Goal: Communication & Community: Share content

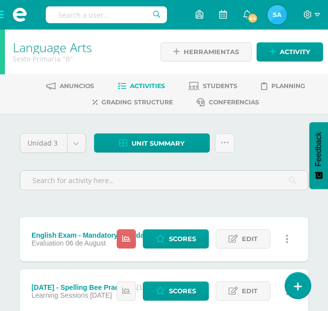
scroll to position [29, 0]
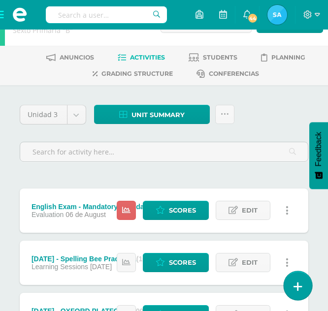
click at [299, 278] on link at bounding box center [298, 285] width 28 height 29
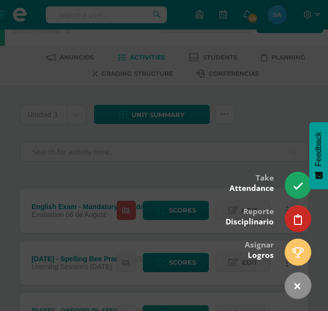
click at [237, 120] on div at bounding box center [164, 155] width 328 height 311
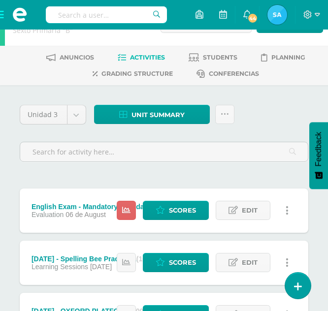
scroll to position [0, 0]
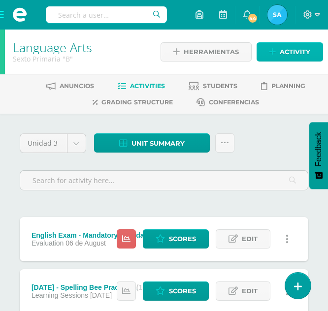
click at [297, 58] on span "Activity" at bounding box center [295, 52] width 31 height 18
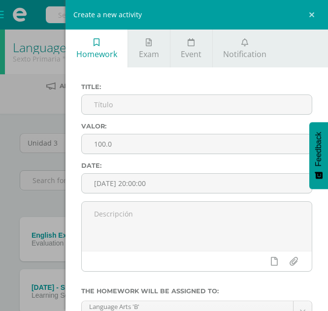
click at [41, 115] on div "Create a new activity Homework Exam Event Notification Title: Valor: 100.0 Date…" at bounding box center [164, 155] width 328 height 311
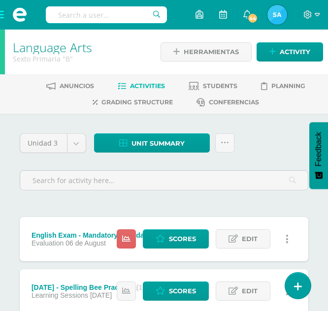
click at [0, 17] on span at bounding box center [19, 15] width 39 height 30
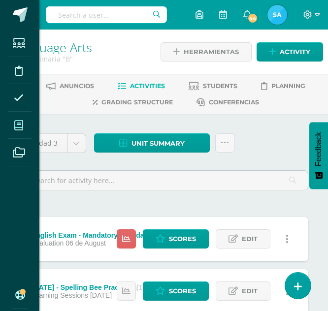
click at [22, 123] on icon at bounding box center [18, 126] width 9 height 10
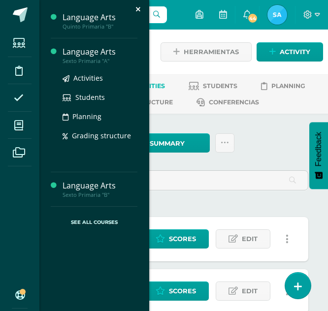
click at [90, 53] on div "Language Arts" at bounding box center [100, 51] width 75 height 11
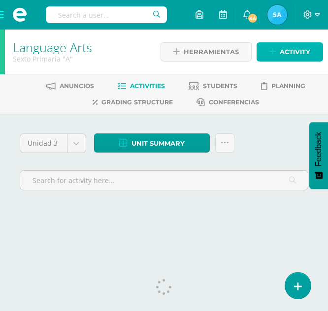
click at [284, 50] on span "Activity" at bounding box center [295, 52] width 31 height 18
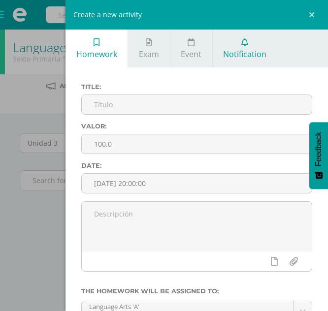
click at [235, 59] on span "Notification" at bounding box center [244, 54] width 43 height 11
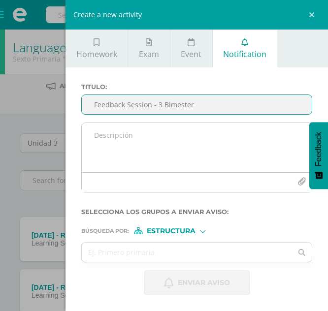
type input "Feedback Session - 3 Bimester"
click at [145, 149] on textarea at bounding box center [197, 147] width 230 height 49
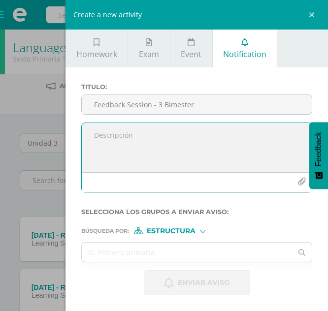
paste textarea "Dear student, Your attendance in our feedback session IS MANDATORY, please be o…"
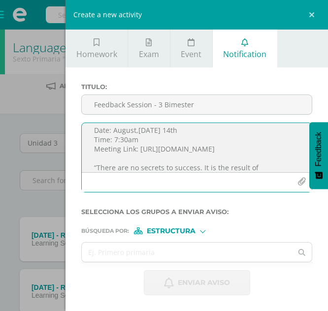
scroll to position [115, 0]
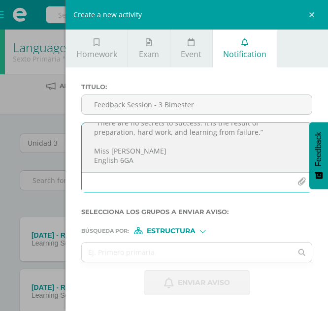
type textarea "Dear student, Your attendance in our feedback session IS MANDATORY, please be o…"
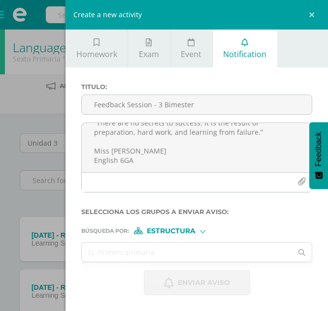
click at [169, 230] on span "Estructura" at bounding box center [171, 230] width 49 height 5
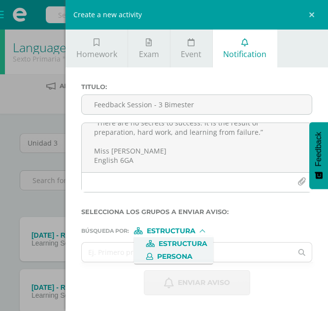
click at [175, 254] on span "Persona" at bounding box center [174, 256] width 35 height 5
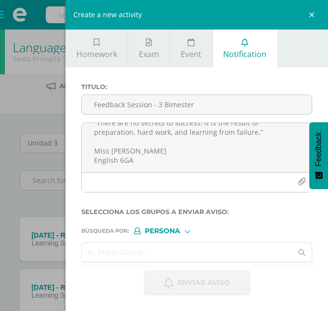
click at [159, 256] on input "text" at bounding box center [187, 252] width 210 height 19
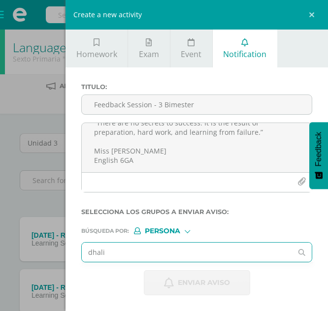
type input "dhalia"
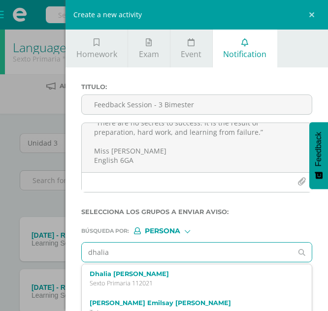
scroll to position [23, 0]
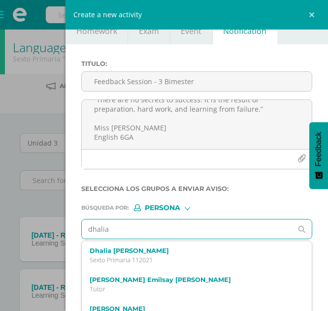
click at [159, 256] on p "Sexto Primaria 112021" at bounding box center [192, 260] width 205 height 8
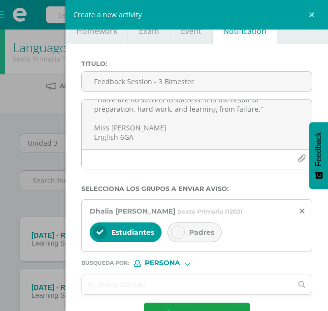
click at [156, 292] on input "text" at bounding box center [187, 284] width 210 height 19
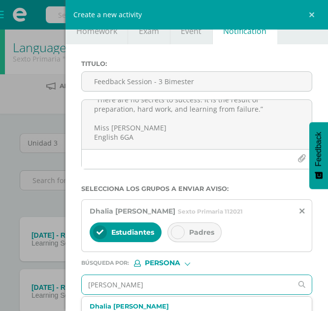
type input "[PERSON_NAME]"
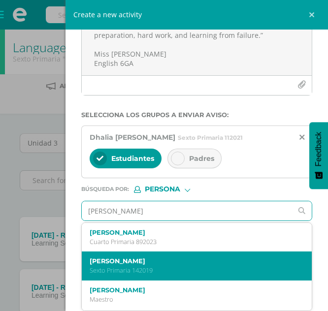
click at [172, 260] on label "[PERSON_NAME]" at bounding box center [192, 261] width 205 height 7
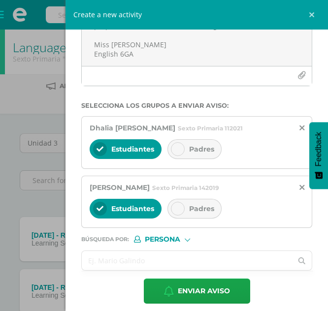
click at [142, 270] on input "text" at bounding box center [187, 260] width 210 height 19
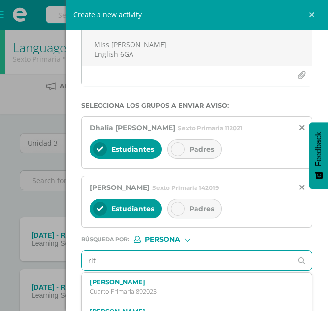
type input "[PERSON_NAME]"
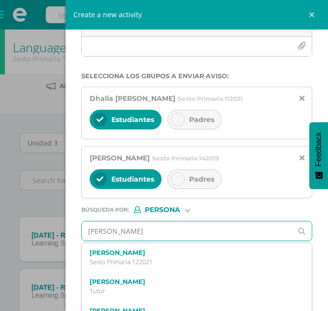
scroll to position [3, 0]
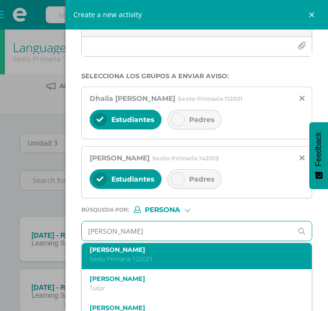
click at [143, 254] on label "[PERSON_NAME]" at bounding box center [192, 249] width 205 height 7
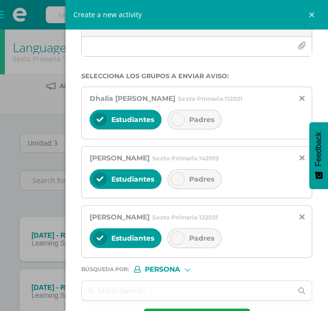
scroll to position [184, 0]
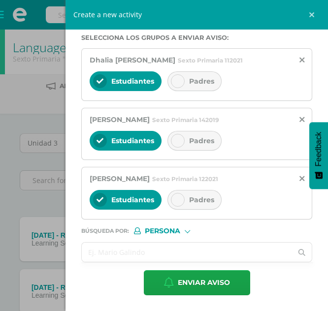
click at [123, 253] on input "text" at bounding box center [187, 252] width 210 height 19
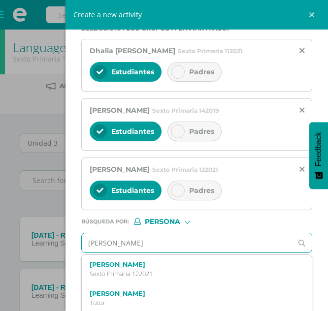
type input "[PERSON_NAME]"
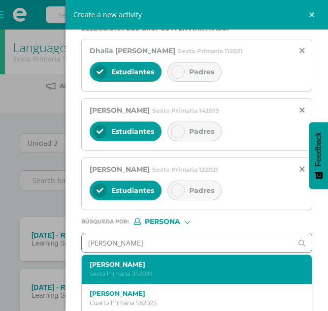
click at [158, 278] on div "[PERSON_NAME] Sexto Primaria 352024" at bounding box center [192, 269] width 205 height 17
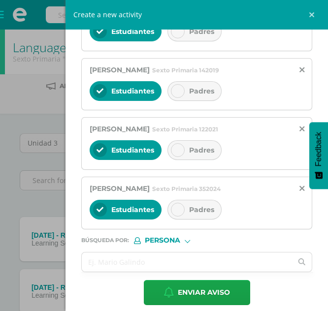
scroll to position [225, 0]
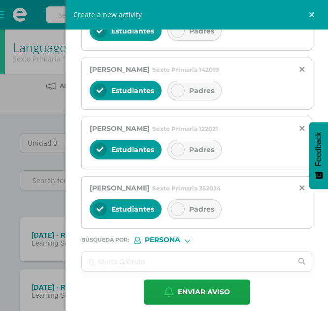
click at [118, 266] on input "text" at bounding box center [187, 261] width 210 height 19
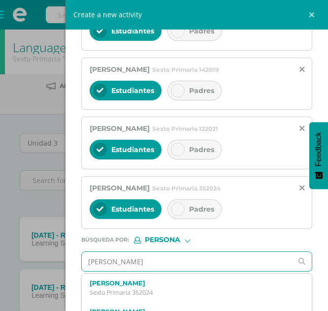
type input "[PERSON_NAME]"
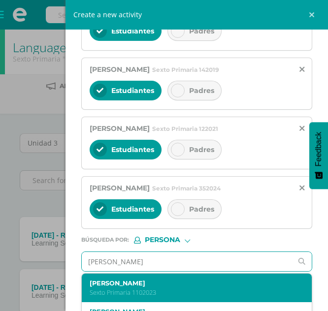
click at [169, 287] on label "[PERSON_NAME]" at bounding box center [192, 283] width 205 height 7
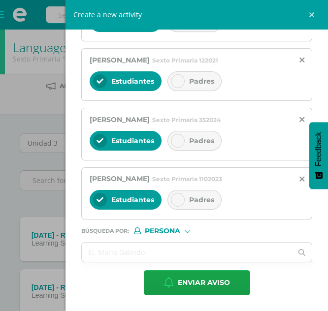
scroll to position [302, 0]
click at [124, 254] on input "text" at bounding box center [187, 252] width 210 height 19
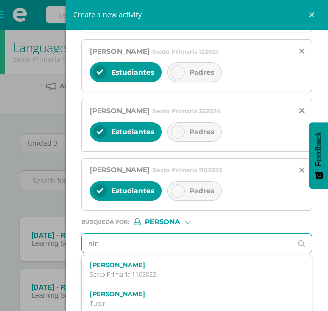
type input "[PERSON_NAME]"
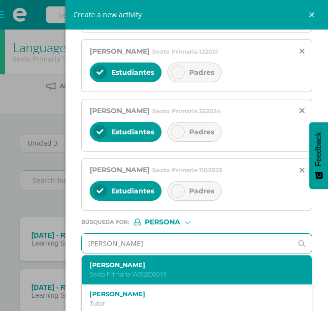
click at [152, 279] on div "[PERSON_NAME] Sexto Primaria VV20200019" at bounding box center [192, 269] width 205 height 17
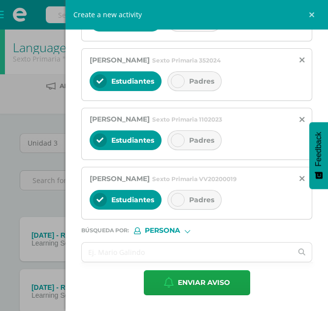
scroll to position [362, 0]
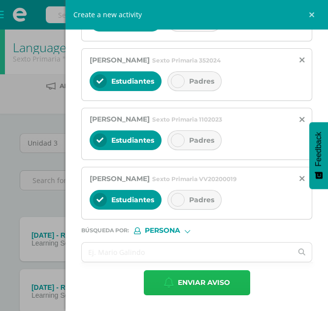
click at [202, 286] on span "Enviar aviso" at bounding box center [204, 283] width 52 height 24
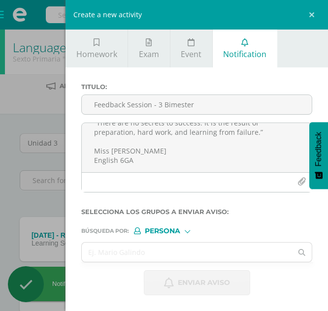
scroll to position [0, 0]
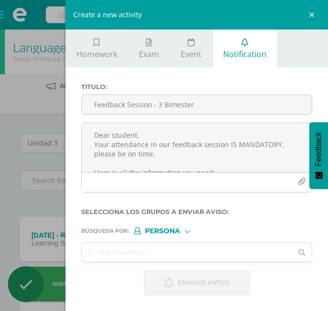
click at [3, 14] on div "Create a new activity Homework Exam Event Notification Title: Valor: 100.0 Date…" at bounding box center [164, 155] width 328 height 311
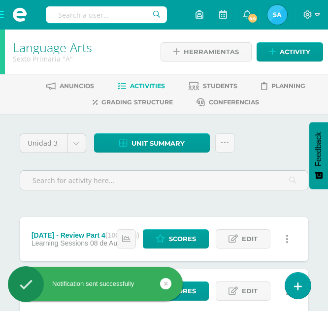
click at [0, 14] on span at bounding box center [19, 15] width 39 height 30
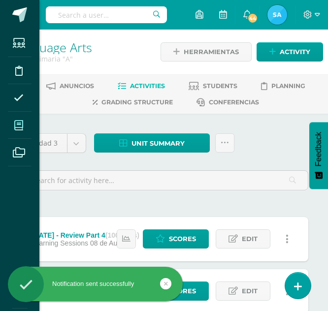
click at [18, 126] on icon at bounding box center [18, 126] width 9 height 10
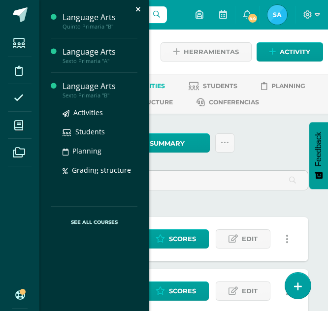
click at [88, 87] on div "Language Arts" at bounding box center [100, 86] width 75 height 11
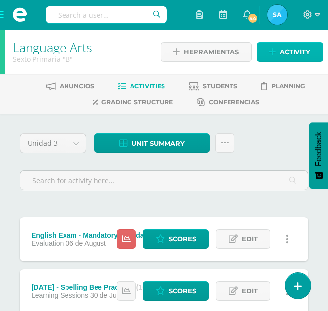
click at [288, 58] on span "Activity" at bounding box center [295, 52] width 31 height 18
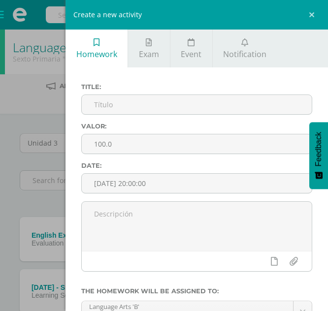
click at [262, 0] on div "Create a new activity" at bounding box center [196, 15] width 262 height 30
click at [251, 32] on link "Notification" at bounding box center [245, 49] width 65 height 38
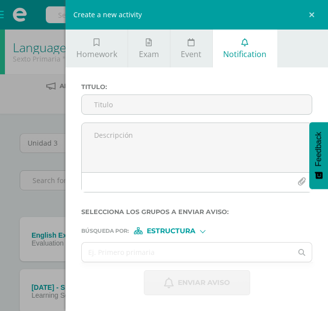
click at [234, 82] on div "Titulo : Selecciona los grupos a enviar aviso : Búsqueda por : Estructura Estru…" at bounding box center [196, 189] width 262 height 244
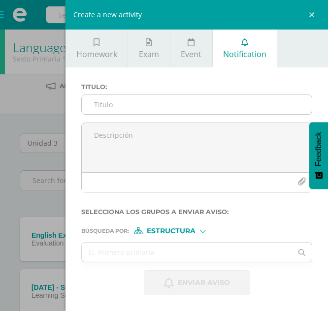
click at [184, 109] on input "Titulo :" at bounding box center [197, 104] width 230 height 19
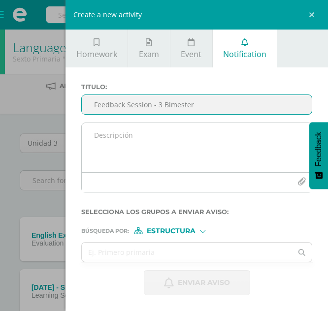
type input "Feedback Session - 3 Bimester"
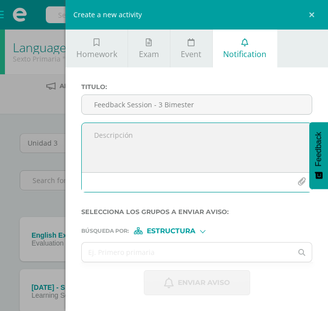
click at [162, 137] on textarea at bounding box center [197, 147] width 230 height 49
paste textarea "Congratulations on passing your English Exam! Your attendance is NOT mandatory …"
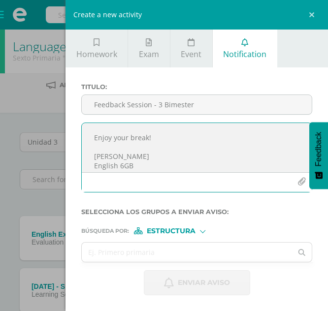
scroll to position [106, 0]
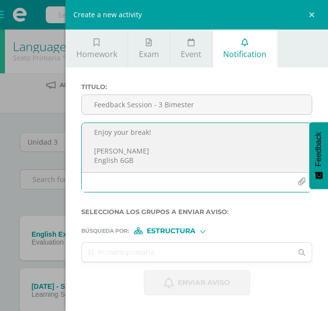
type textarea "Congratulations on passing your English Exam! Your attendance is NOT mandatory …"
click at [189, 230] on span "Estructura" at bounding box center [171, 230] width 49 height 5
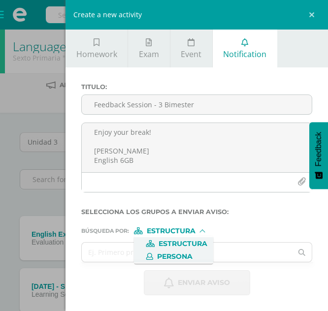
click at [174, 256] on span "Persona" at bounding box center [174, 256] width 35 height 5
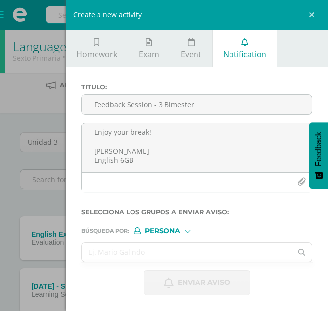
click at [138, 252] on input "text" at bounding box center [187, 252] width 210 height 19
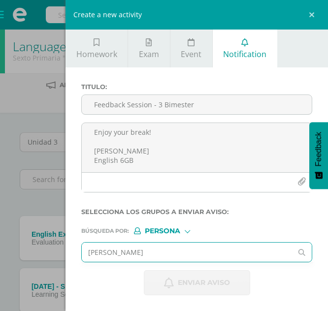
type input "fernando andre"
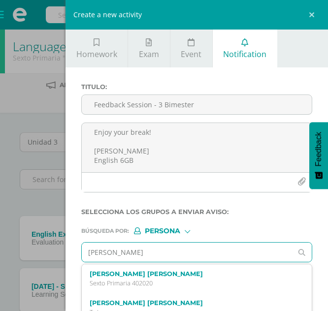
scroll to position [115, 0]
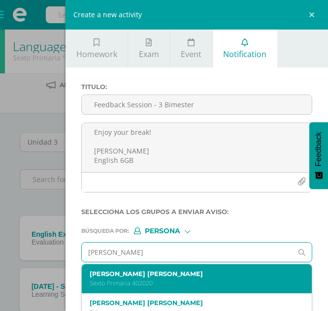
click at [155, 281] on p "Sexto Primaria 402020" at bounding box center [192, 283] width 205 height 8
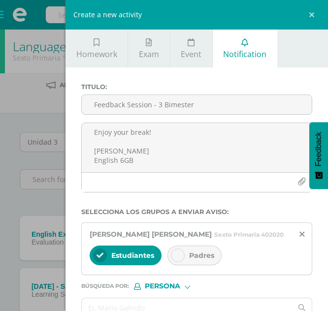
scroll to position [56, 0]
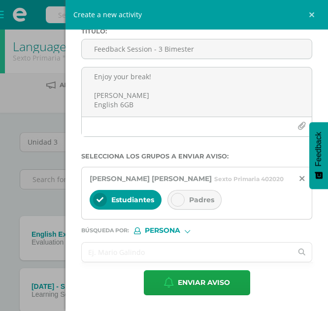
click at [121, 258] on input "text" at bounding box center [187, 252] width 210 height 19
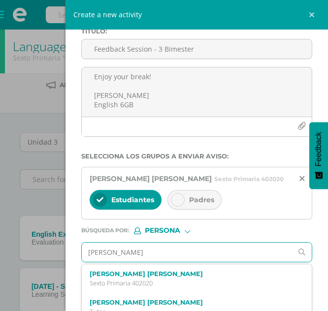
type input "maria fernanda"
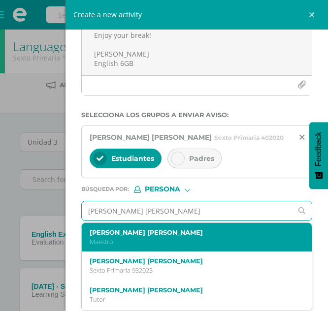
scroll to position [12, 0]
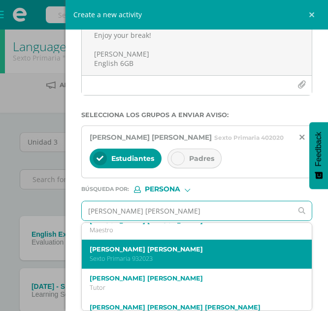
click at [189, 254] on div "María Fernanda Davila Garza Sexto Primaria 932023" at bounding box center [192, 254] width 205 height 17
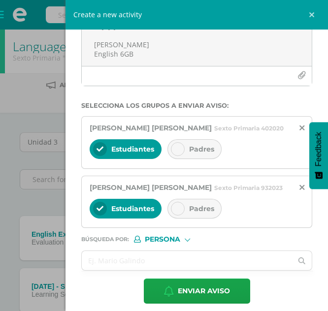
scroll to position [0, 0]
click at [146, 267] on input "text" at bounding box center [187, 260] width 210 height 19
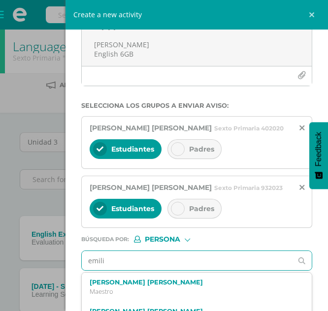
type input "emilio"
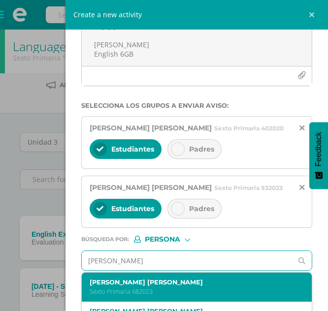
click at [181, 296] on p "Sexto Primaria 682023" at bounding box center [192, 292] width 205 height 8
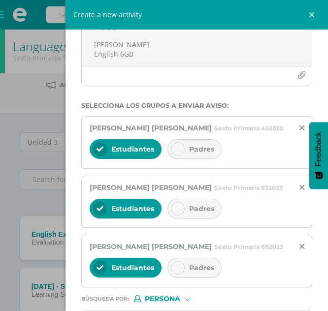
scroll to position [184, 0]
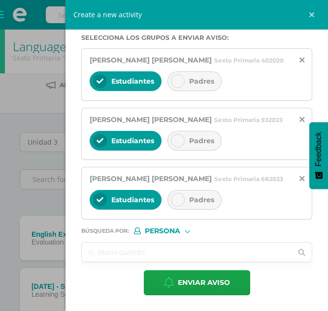
click at [164, 253] on input "text" at bounding box center [187, 252] width 210 height 19
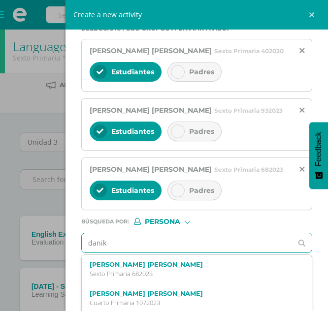
type input "danika"
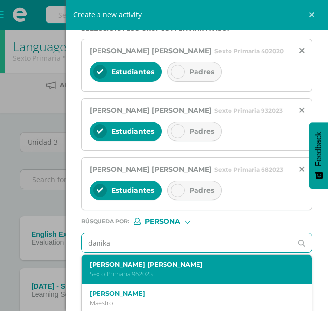
click at [191, 278] on div "Danika Morales Larín Sexto Primaria 962023" at bounding box center [192, 269] width 205 height 17
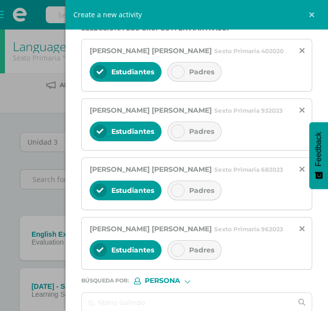
scroll to position [243, 0]
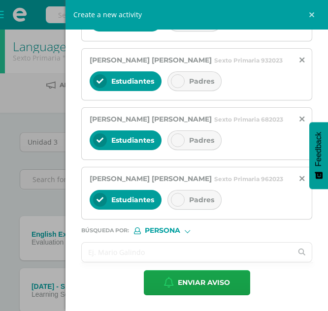
click at [163, 250] on input "text" at bounding box center [187, 252] width 210 height 19
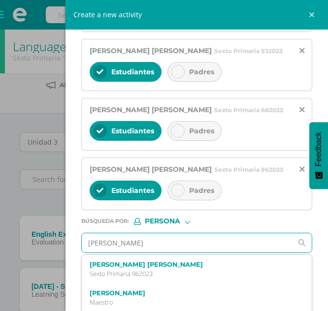
type input "ximena alejandra"
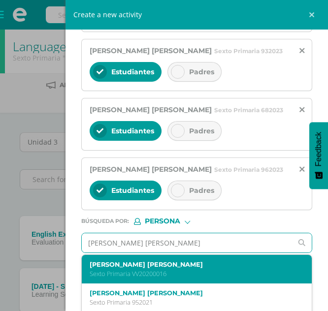
click at [186, 278] on p "Sexto Primaria VV20200016" at bounding box center [192, 274] width 205 height 8
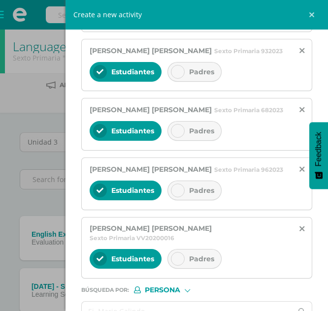
scroll to position [312, 0]
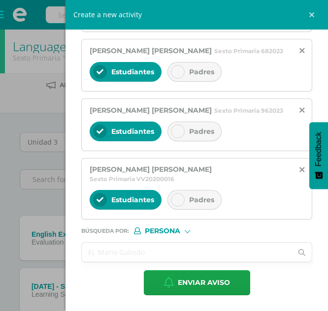
click at [159, 251] on input "text" at bounding box center [187, 252] width 210 height 19
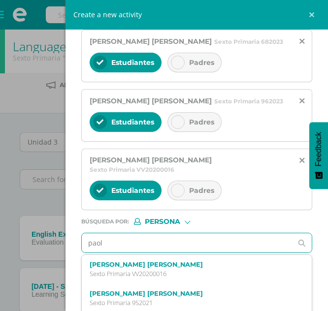
type input "paolo"
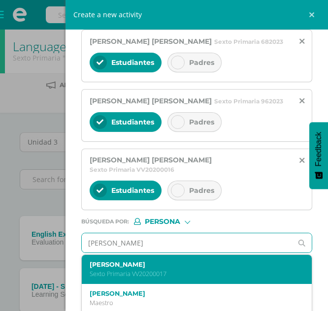
click at [174, 268] on label "Paolo Josué Ramazzini Cortes" at bounding box center [192, 264] width 205 height 7
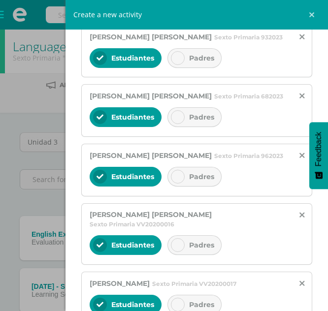
scroll to position [371, 0]
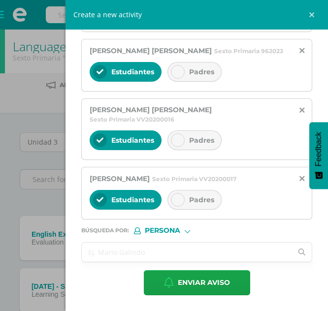
click at [136, 256] on input "text" at bounding box center [187, 252] width 210 height 19
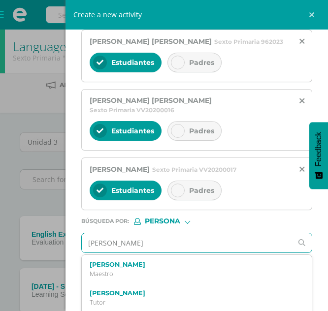
type input "daniel esteban"
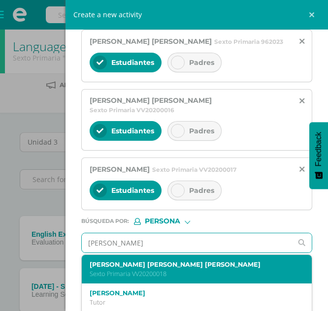
click at [161, 278] on p "Sexto Primaria VV20200018" at bounding box center [192, 274] width 205 height 8
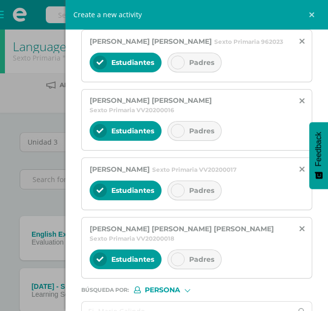
scroll to position [440, 0]
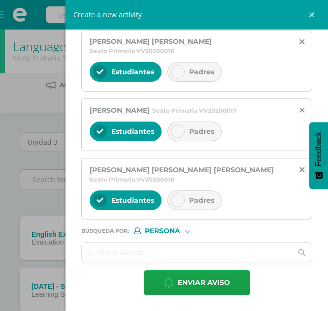
click at [151, 254] on input "text" at bounding box center [187, 252] width 210 height 19
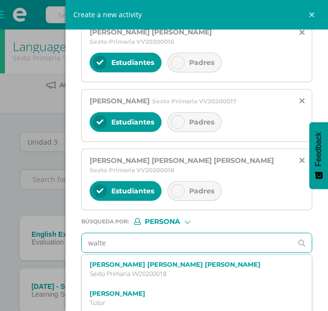
type input "walter"
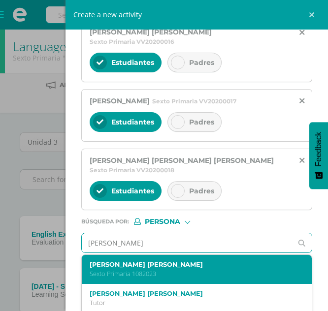
click at [183, 278] on p "Sexto Primaria 1082023" at bounding box center [192, 274] width 205 height 8
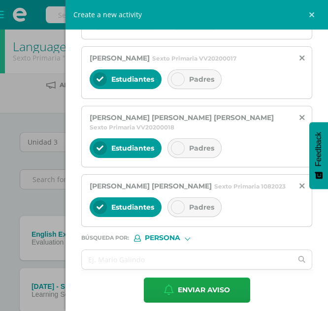
scroll to position [509, 0]
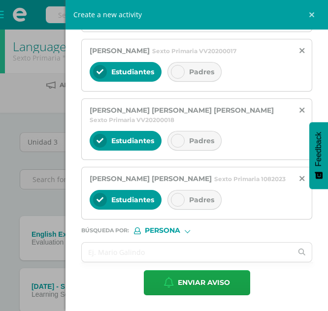
click at [202, 199] on span "Padres" at bounding box center [201, 199] width 25 height 9
click at [193, 136] on span "Padres" at bounding box center [201, 140] width 25 height 9
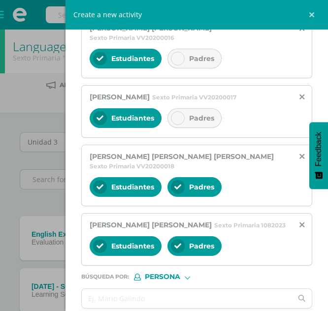
scroll to position [443, 0]
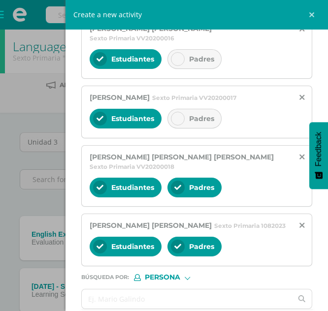
click at [193, 129] on div "Padres" at bounding box center [194, 119] width 54 height 20
click at [191, 64] on span "Padres" at bounding box center [201, 59] width 25 height 9
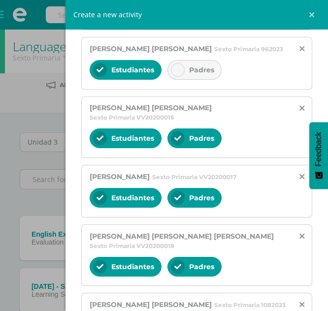
click at [195, 74] on span "Padres" at bounding box center [201, 69] width 25 height 9
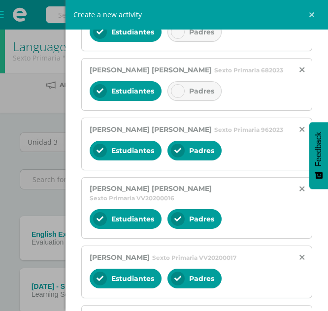
click at [197, 101] on div "Padres" at bounding box center [194, 91] width 54 height 20
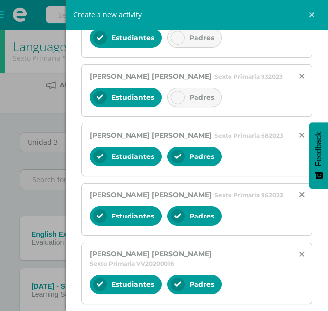
click at [196, 102] on span "Padres" at bounding box center [201, 97] width 25 height 9
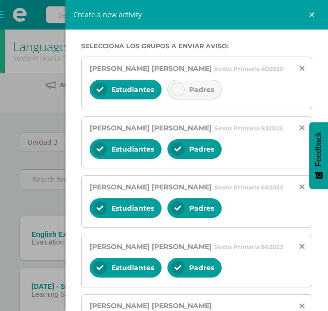
click at [196, 99] on div "Padres" at bounding box center [194, 90] width 54 height 20
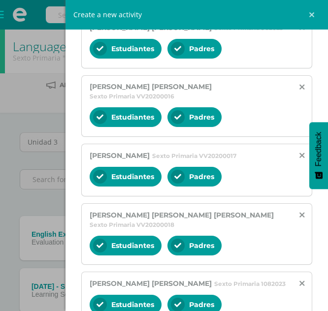
scroll to position [509, 0]
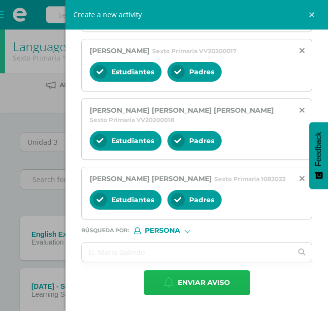
click at [197, 279] on span "Enviar aviso" at bounding box center [204, 283] width 52 height 24
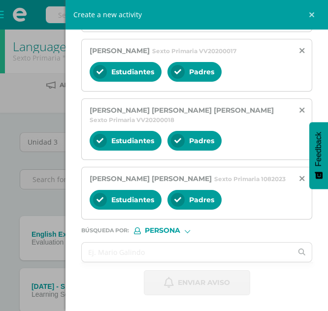
scroll to position [0, 0]
